Goal: Task Accomplishment & Management: Manage account settings

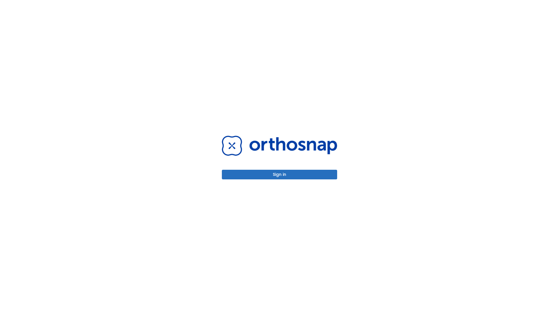
click at [280, 174] on button "Sign in" at bounding box center [279, 175] width 115 height 10
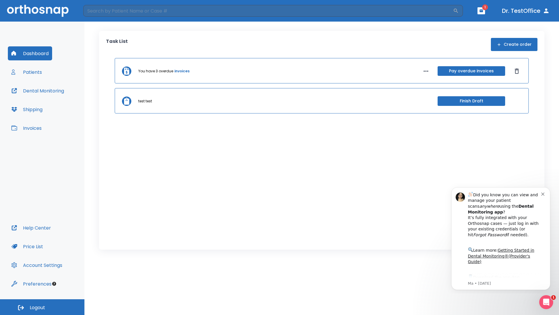
click at [42, 307] on span "Logout" at bounding box center [37, 307] width 15 height 6
